Goal: Task Accomplishment & Management: Manage account settings

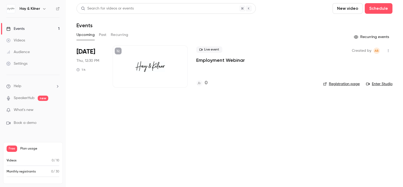
click at [153, 58] on div at bounding box center [149, 66] width 75 height 42
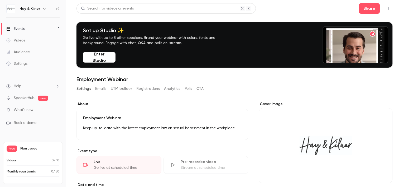
click at [31, 111] on span "What's new" at bounding box center [24, 110] width 20 height 6
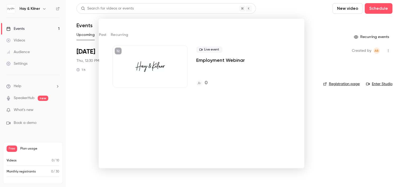
click at [316, 119] on div at bounding box center [201, 93] width 403 height 187
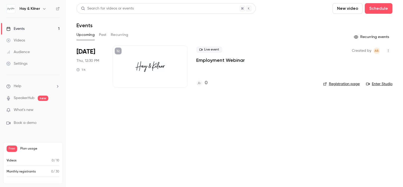
click at [217, 62] on p "Employment Webinar" at bounding box center [220, 60] width 48 height 6
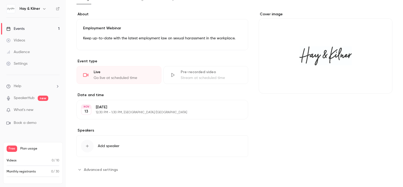
scroll to position [88, 0]
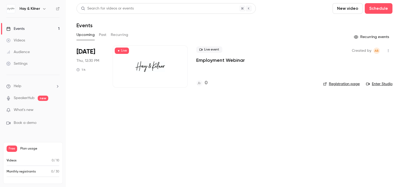
click at [379, 84] on link "Enter Studio" at bounding box center [379, 83] width 26 height 5
click at [208, 48] on span "Live event" at bounding box center [209, 49] width 26 height 6
click at [211, 52] on span "Live event" at bounding box center [209, 49] width 26 height 6
click at [339, 86] on link "Registration page" at bounding box center [341, 83] width 37 height 5
click at [212, 61] on p "Employment Webinar" at bounding box center [220, 60] width 48 height 6
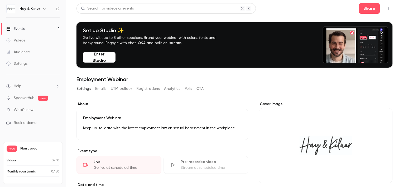
click at [22, 30] on div "Events" at bounding box center [15, 28] width 18 height 5
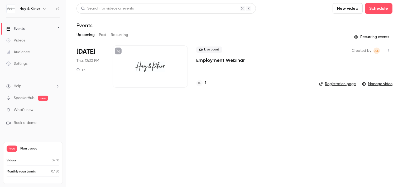
click at [389, 52] on icon "button" at bounding box center [388, 51] width 4 height 4
click at [215, 83] on div at bounding box center [201, 93] width 403 height 187
click at [28, 61] on link "Settings" at bounding box center [33, 64] width 66 height 12
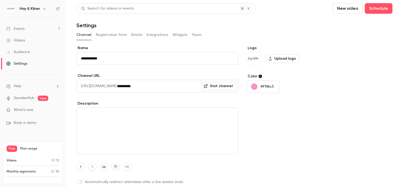
click at [112, 37] on button "Registration form" at bounding box center [111, 35] width 31 height 8
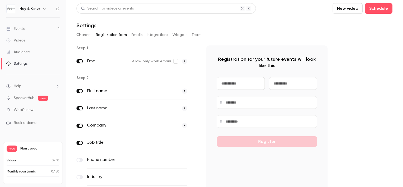
click at [138, 33] on button "Emails" at bounding box center [136, 35] width 11 height 8
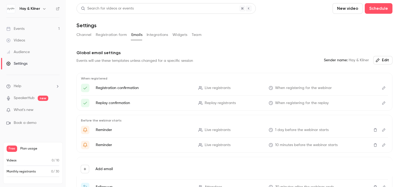
click at [163, 37] on button "Integrations" at bounding box center [157, 35] width 22 height 8
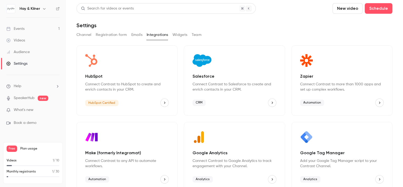
click at [28, 31] on link "Events 1" at bounding box center [33, 29] width 66 height 12
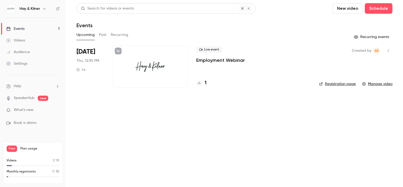
click at [117, 52] on icon at bounding box center [117, 50] width 3 height 3
click at [330, 84] on link "Registration page" at bounding box center [337, 83] width 37 height 5
click at [57, 8] on icon at bounding box center [58, 9] width 4 height 4
click at [388, 50] on icon "button" at bounding box center [388, 51] width 4 height 4
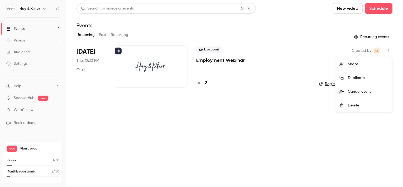
click at [348, 62] on div "Share" at bounding box center [367, 63] width 40 height 5
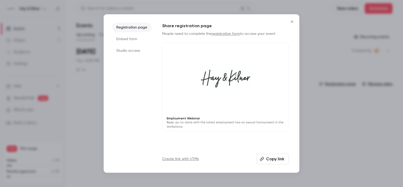
click at [271, 159] on button "Copy link" at bounding box center [272, 158] width 32 height 11
click at [133, 39] on li "Embed form" at bounding box center [132, 38] width 40 height 9
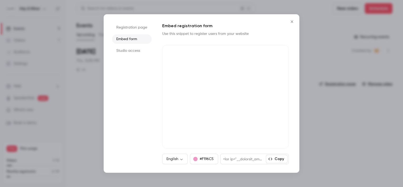
click at [293, 22] on icon "Close" at bounding box center [291, 21] width 6 height 4
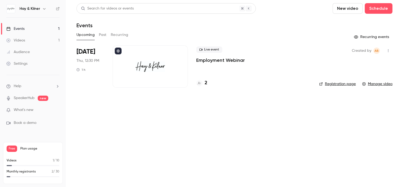
click at [37, 172] on div "Monthly registrants 2 / 30" at bounding box center [33, 171] width 53 height 5
click at [35, 41] on link "Videos 1" at bounding box center [33, 41] width 66 height 12
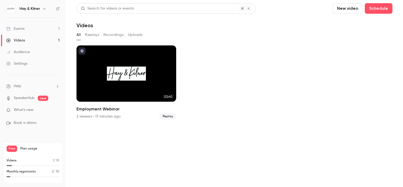
click at [114, 35] on button "Recordings" at bounding box center [113, 35] width 20 height 8
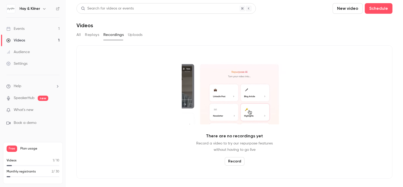
click at [92, 37] on button "Replays" at bounding box center [92, 35] width 14 height 8
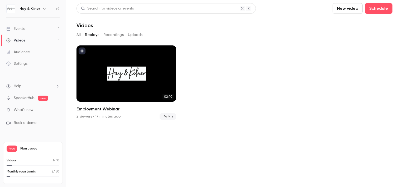
click at [128, 33] on button "Uploads" at bounding box center [135, 35] width 15 height 8
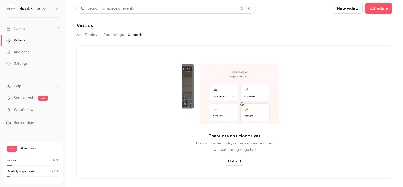
click at [79, 34] on button "All" at bounding box center [78, 35] width 4 height 8
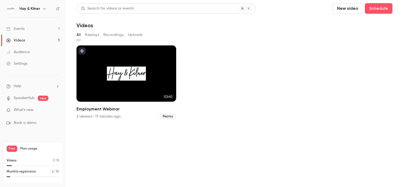
click at [41, 64] on link "Settings" at bounding box center [33, 64] width 66 height 12
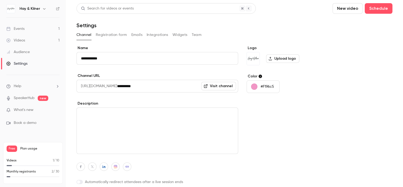
click at [114, 35] on button "Registration form" at bounding box center [111, 35] width 31 height 8
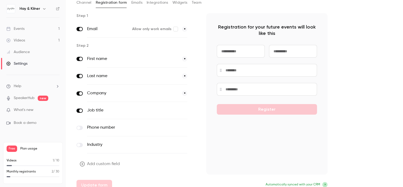
scroll to position [38, 0]
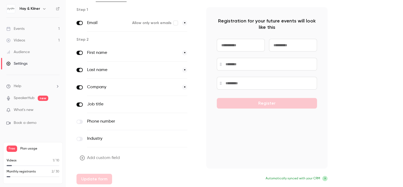
click at [26, 28] on link "Events 1" at bounding box center [33, 29] width 66 height 12
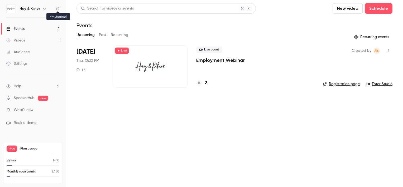
click at [57, 8] on icon at bounding box center [58, 9] width 4 height 4
click at [31, 175] on div "Monthly registrants 2 / 30" at bounding box center [33, 173] width 53 height 8
click at [27, 149] on span "Plan usage" at bounding box center [39, 148] width 39 height 4
click at [16, 6] on div "Hay & Kilner" at bounding box center [32, 8] width 53 height 9
click at [32, 9] on h6 "Hay & Kilner" at bounding box center [29, 8] width 21 height 5
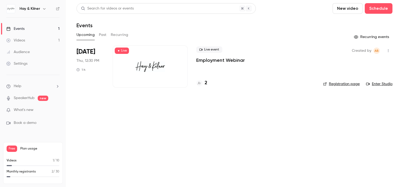
click at [45, 8] on icon "button" at bounding box center [44, 9] width 4 height 4
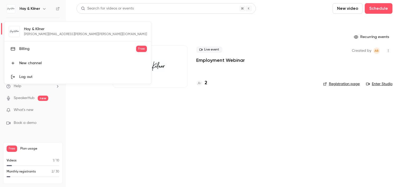
click at [30, 28] on div "Hay & Kilner [EMAIL_ADDRESS][PERSON_NAME][PERSON_NAME][DOMAIN_NAME] Billing Fre…" at bounding box center [77, 53] width 146 height 62
click at [12, 31] on div "Hay & Kilner [EMAIL_ADDRESS][PERSON_NAME][PERSON_NAME][DOMAIN_NAME] Billing Fre…" at bounding box center [77, 53] width 146 height 62
click at [49, 109] on div at bounding box center [201, 93] width 403 height 187
